Goal: Task Accomplishment & Management: Manage account settings

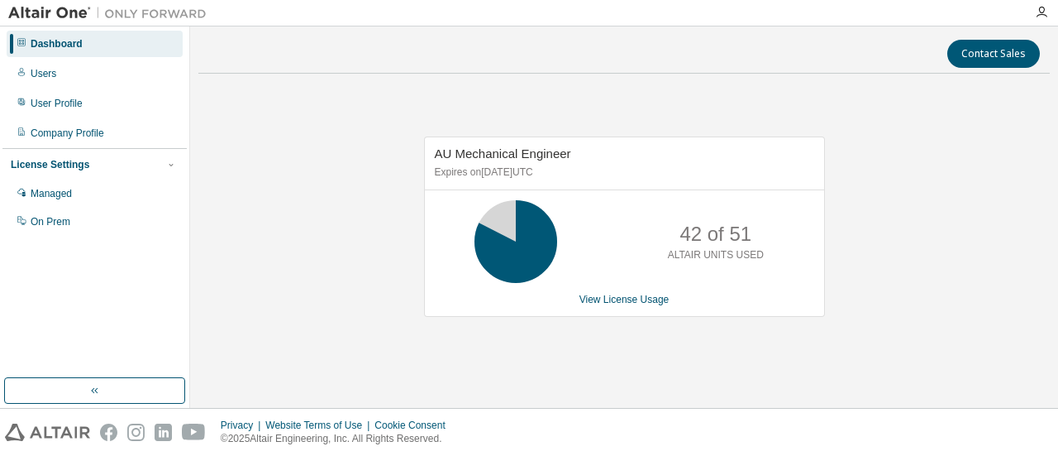
click at [55, 12] on img at bounding box center [111, 13] width 207 height 17
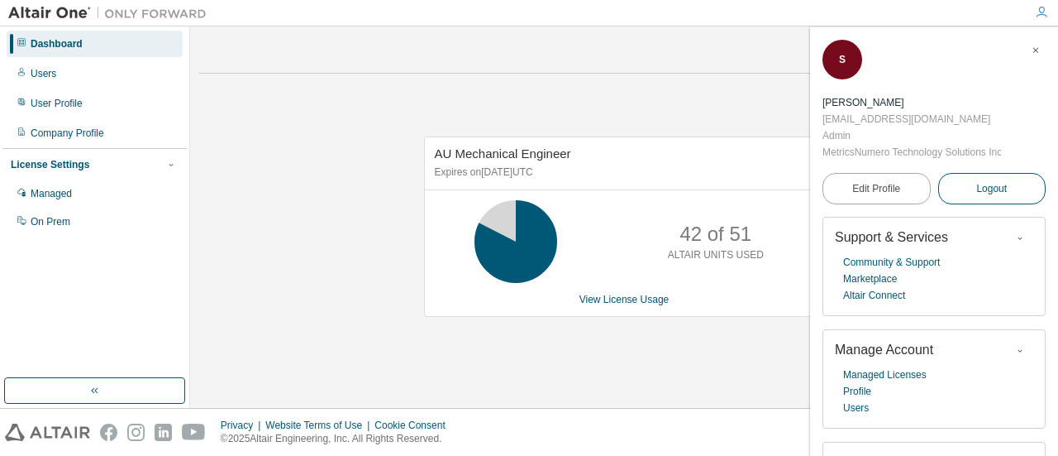
click at [976, 188] on span "Logout" at bounding box center [991, 188] width 31 height 17
